Goal: Check status: Check status

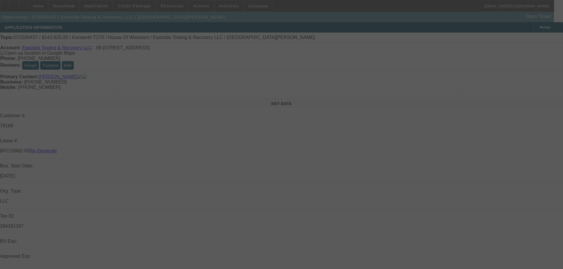
select select "4"
select select "0"
select select "6"
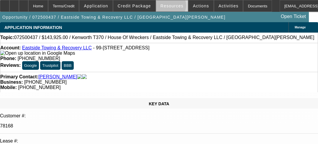
click at [173, 7] on span "Resources" at bounding box center [172, 6] width 23 height 5
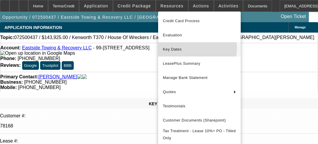
click at [177, 47] on span "Key Dates" at bounding box center [199, 49] width 73 height 7
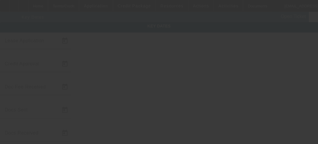
type input "[DATE]"
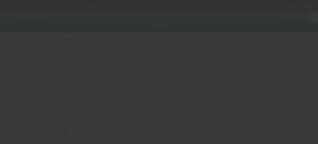
type input "[DATE]"
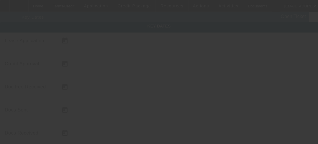
type input "[DATE]"
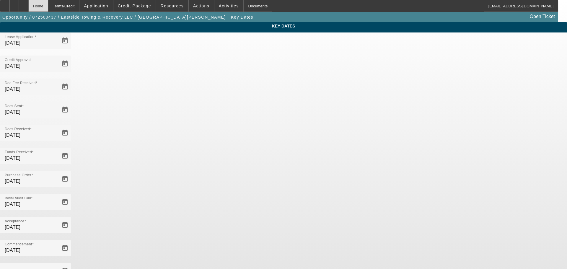
click at [48, 1] on div "Home" at bounding box center [38, 6] width 20 height 12
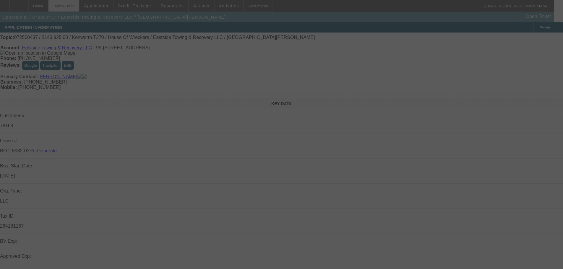
select select "4"
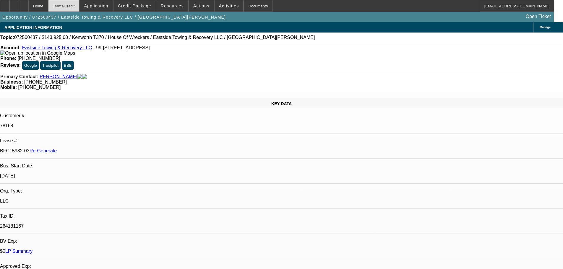
select select "0"
select select "6"
